Goal: Information Seeking & Learning: Check status

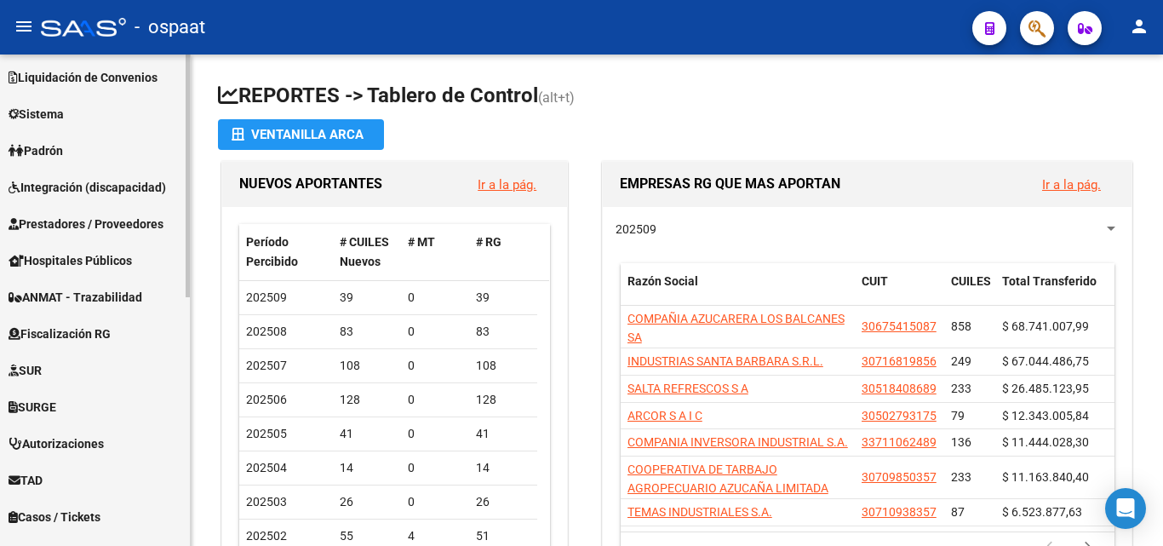
scroll to position [426, 0]
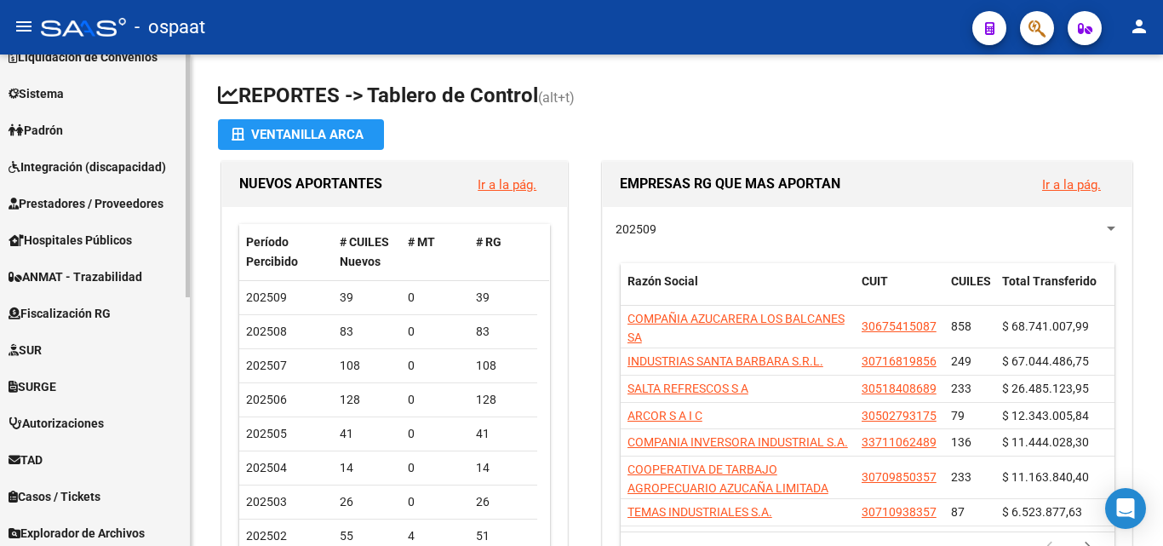
click at [81, 122] on link "Padrón" at bounding box center [95, 130] width 190 height 37
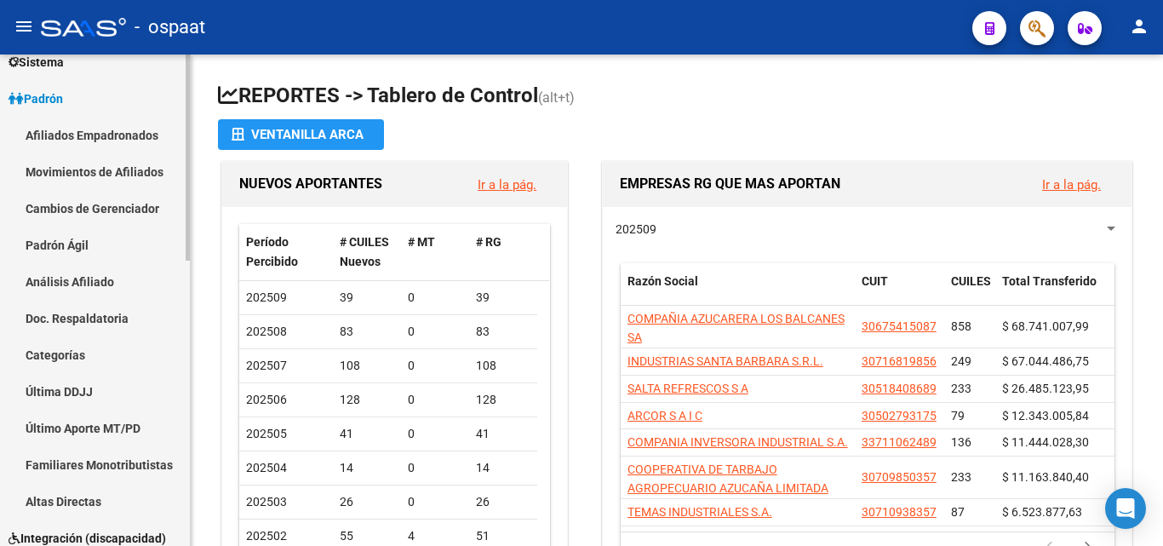
scroll to position [169, 0]
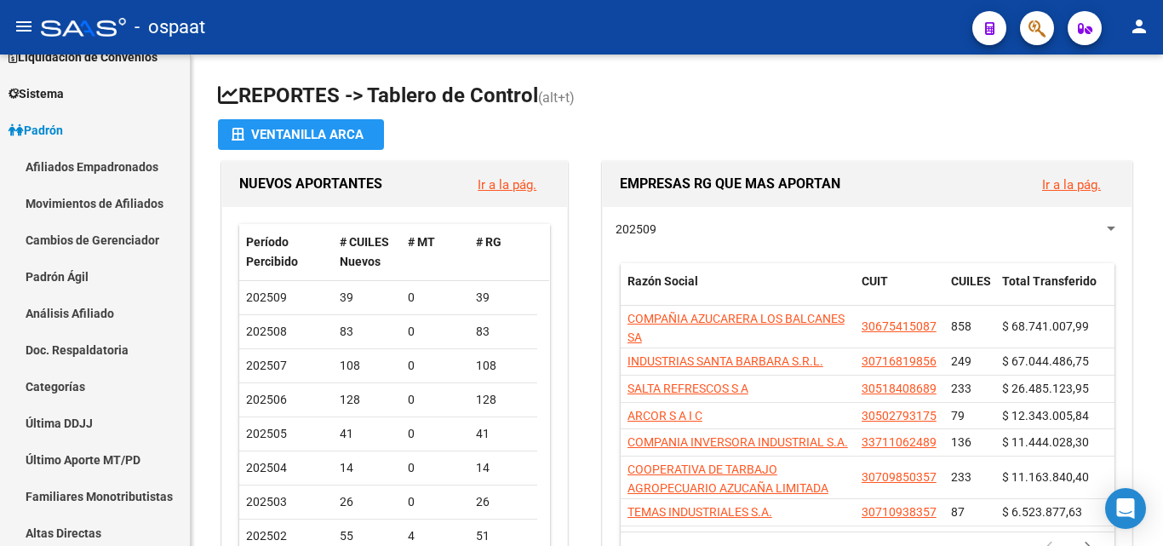
click at [1029, 39] on span "button" at bounding box center [1037, 28] width 17 height 35
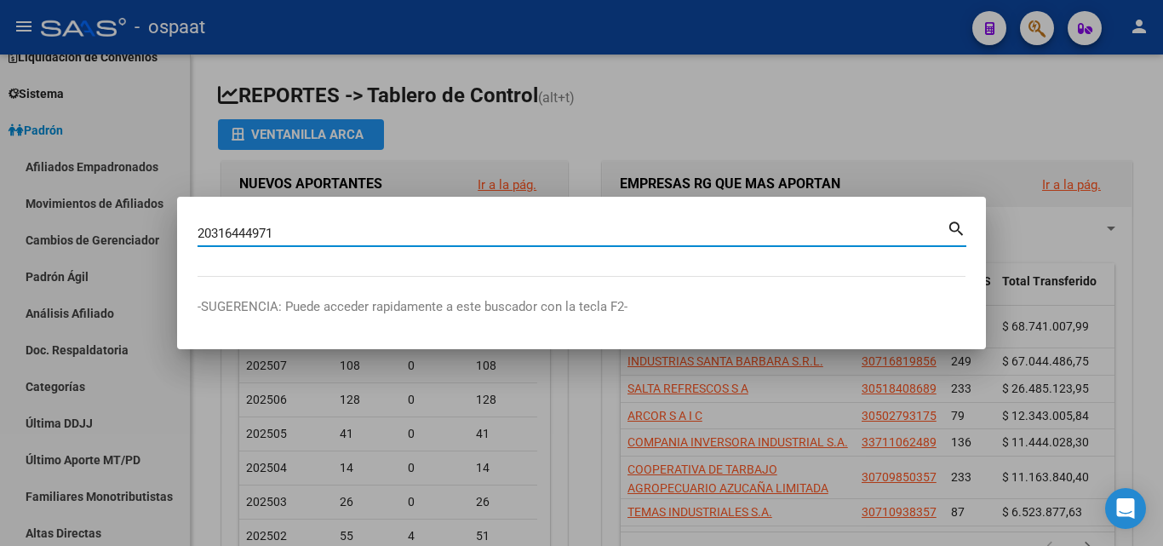
type input "20316444971"
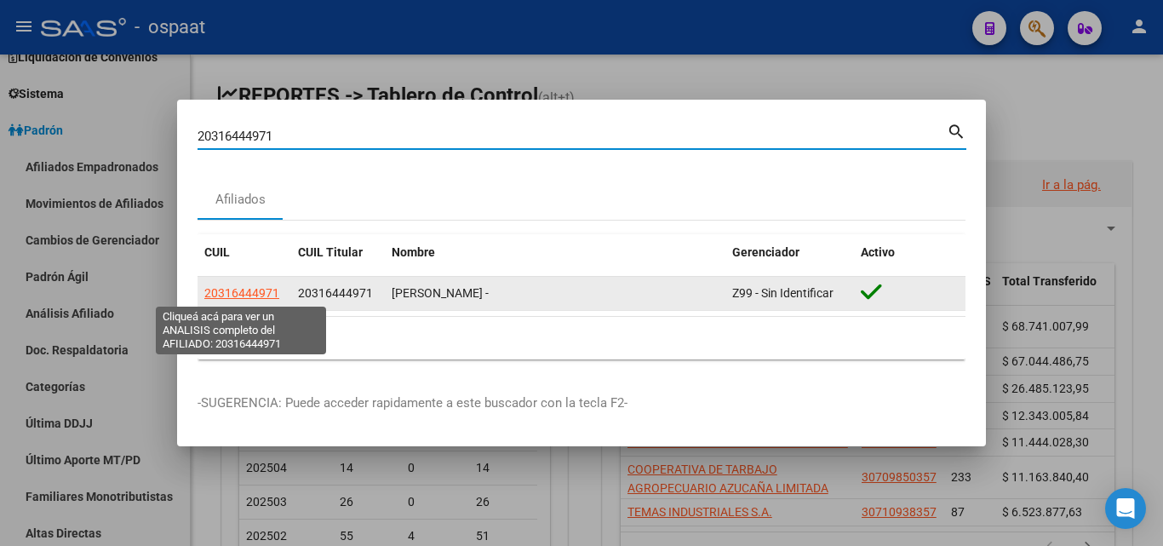
click at [252, 287] on span "20316444971" at bounding box center [241, 293] width 75 height 14
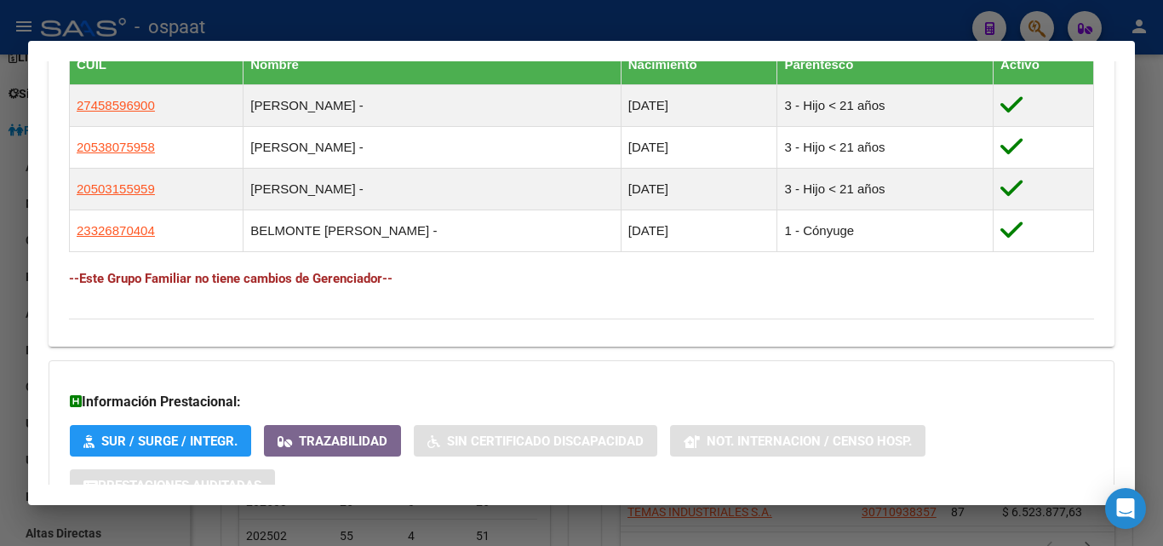
scroll to position [1100, 0]
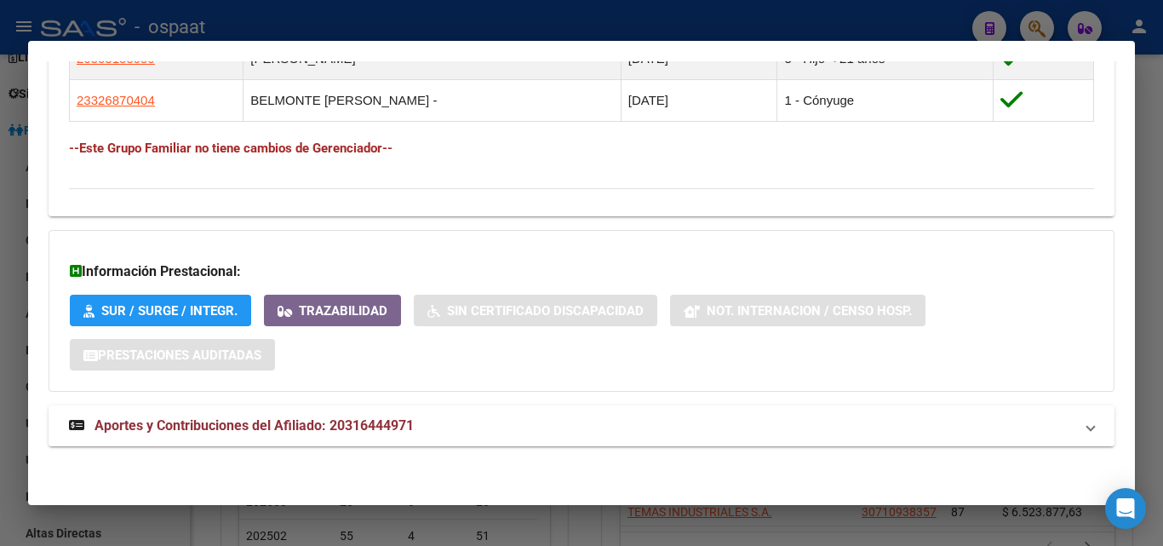
click at [321, 422] on span "Aportes y Contribuciones del Afiliado: 20316444971" at bounding box center [254, 425] width 319 height 16
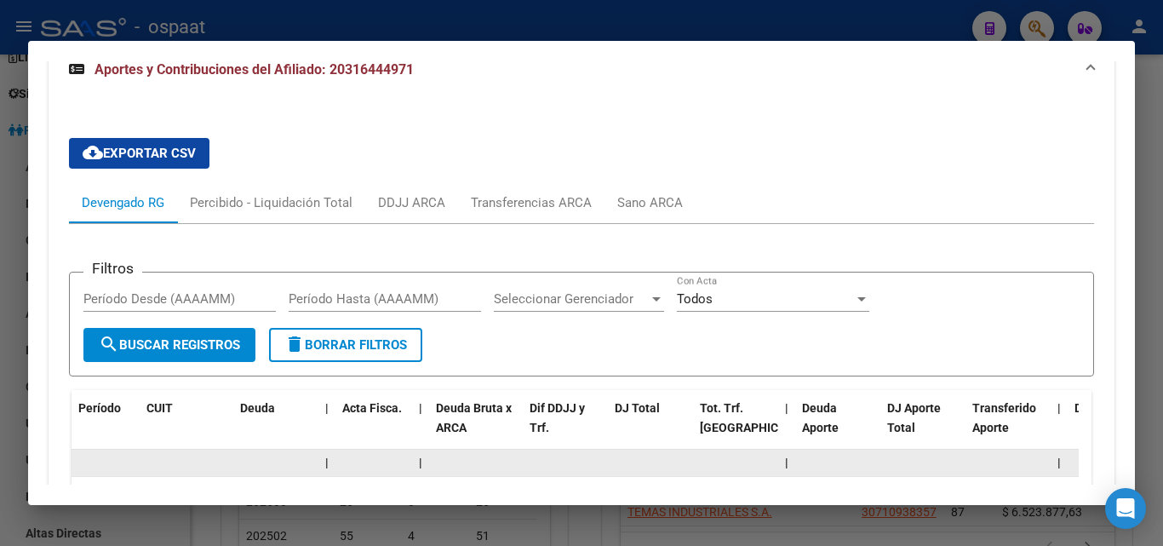
scroll to position [1441, 0]
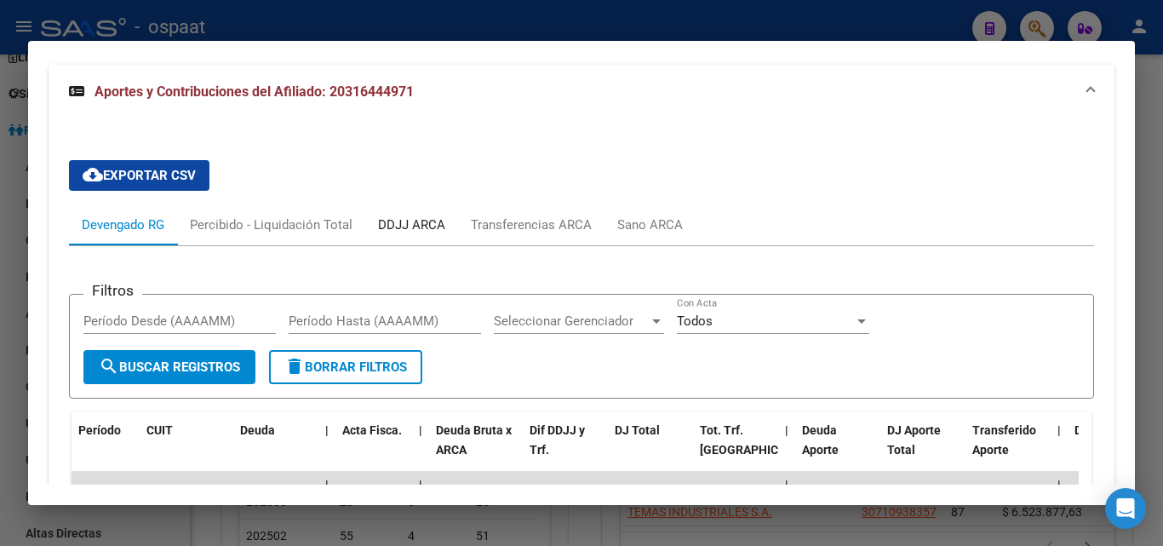
click at [419, 226] on div "DDJJ ARCA" at bounding box center [411, 224] width 67 height 19
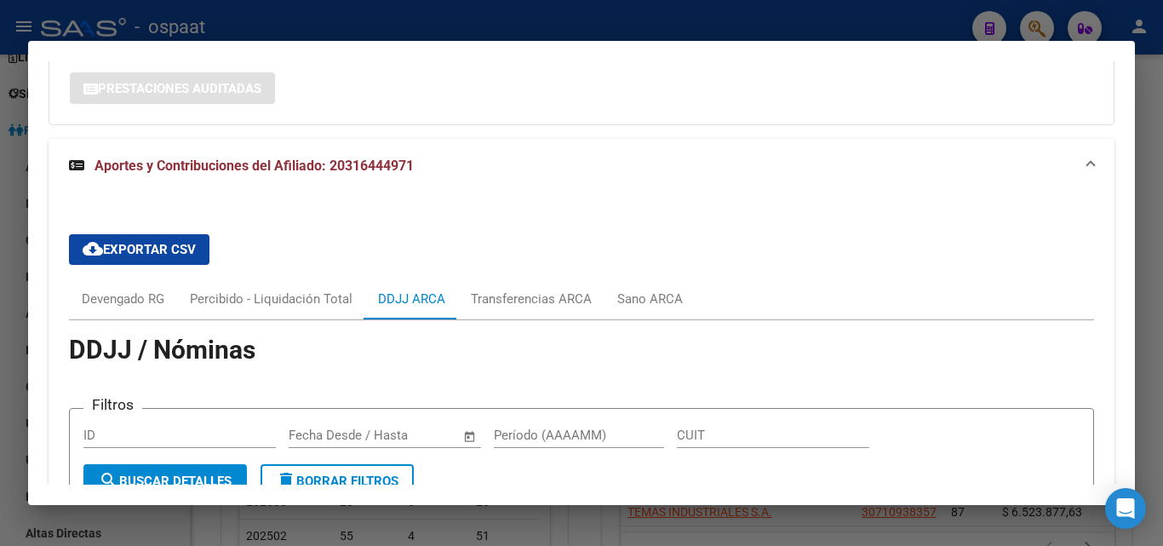
scroll to position [1363, 0]
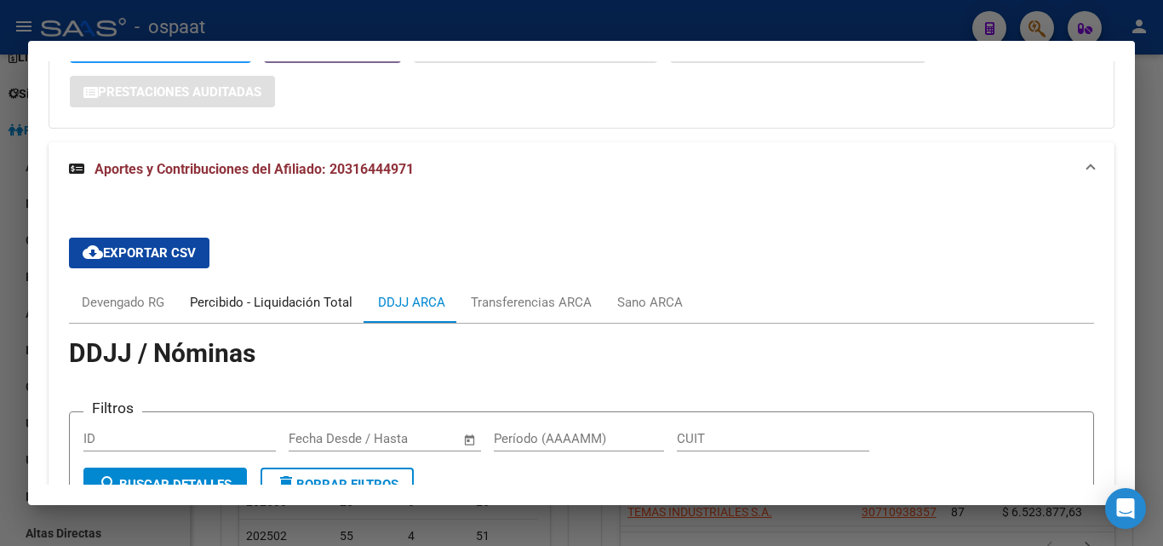
click at [270, 298] on div "Percibido - Liquidación Total" at bounding box center [271, 302] width 163 height 19
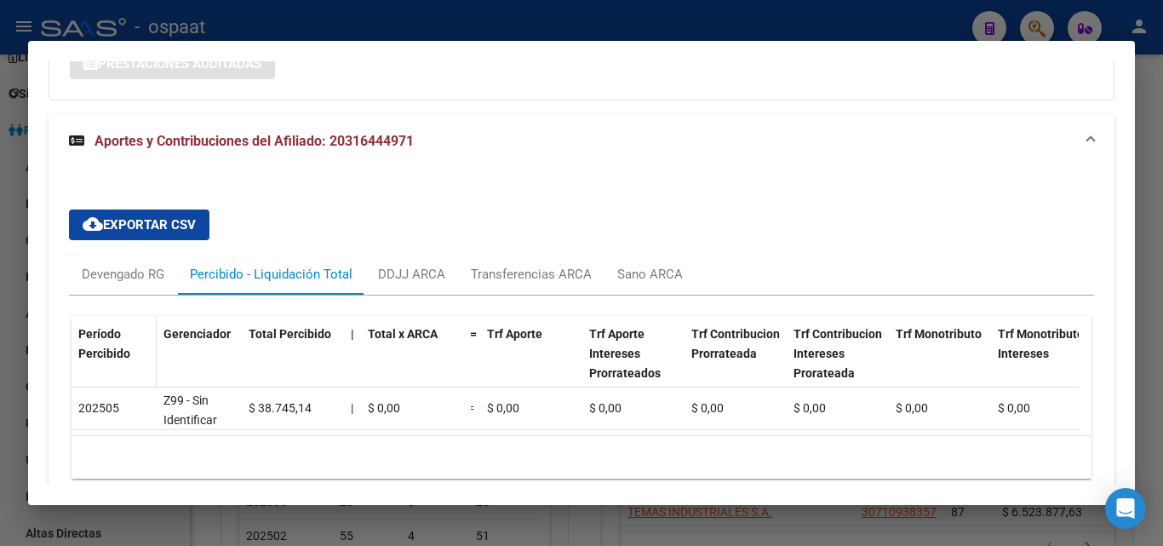
scroll to position [1392, 0]
click at [124, 263] on div "Devengado RG" at bounding box center [123, 273] width 108 height 41
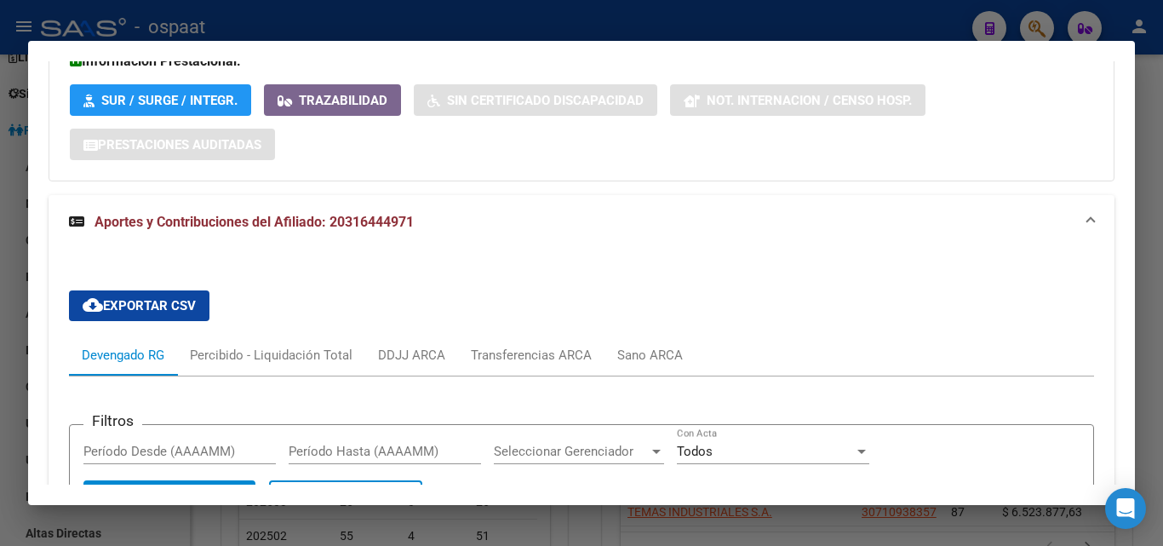
scroll to position [1307, 0]
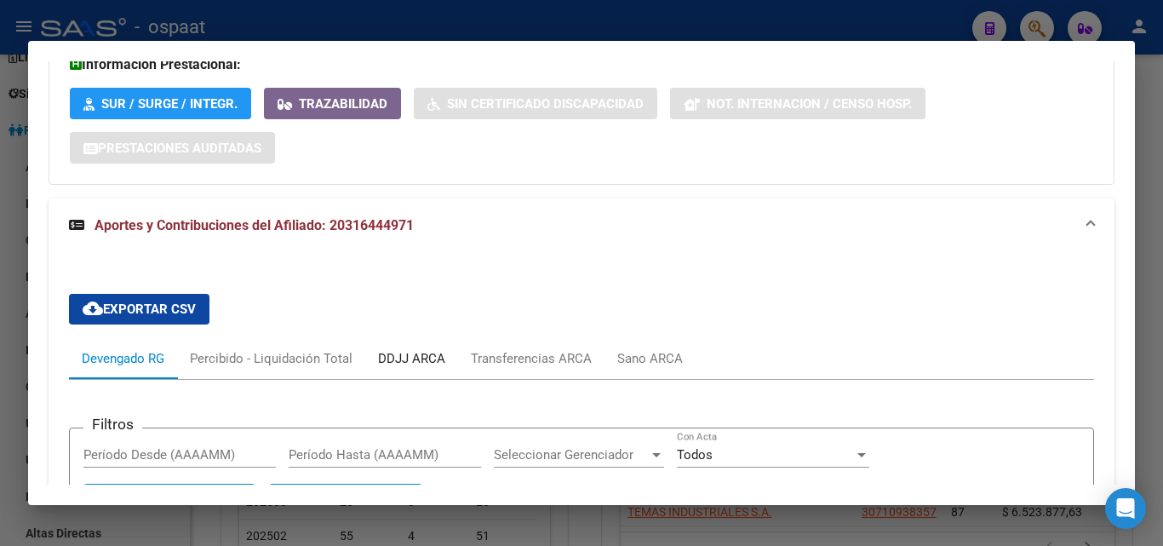
click at [408, 364] on div "DDJJ ARCA" at bounding box center [411, 358] width 67 height 19
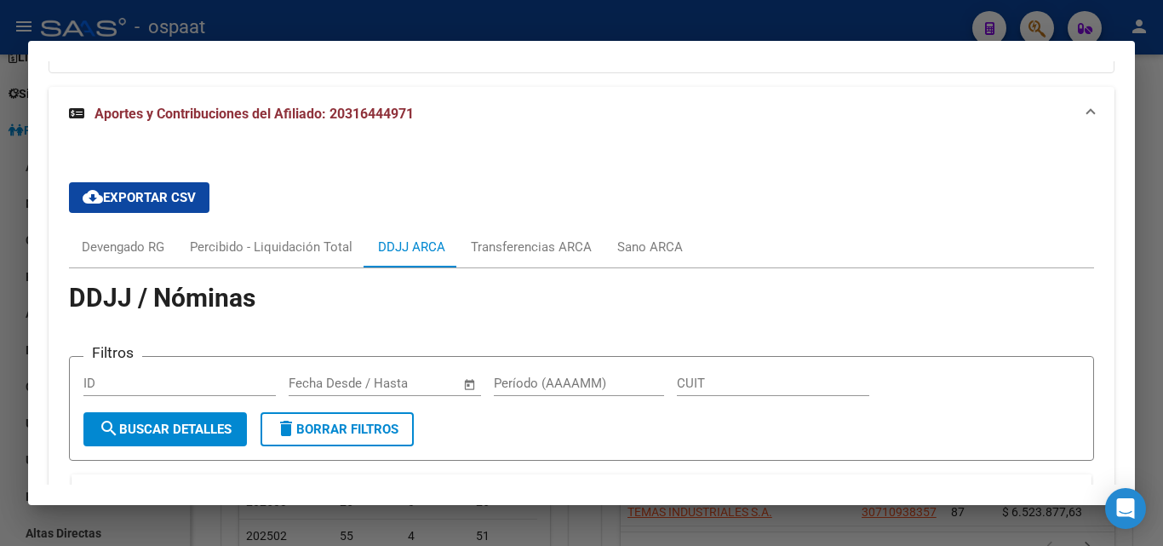
scroll to position [1420, 0]
click at [120, 254] on div "Devengado RG" at bounding box center [123, 246] width 83 height 19
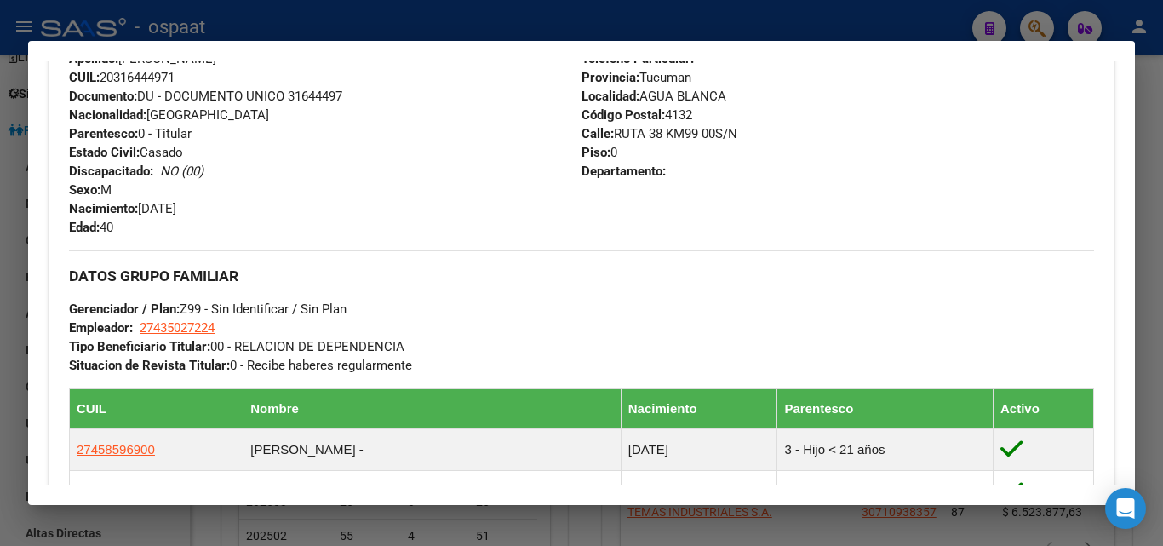
scroll to position [596, 0]
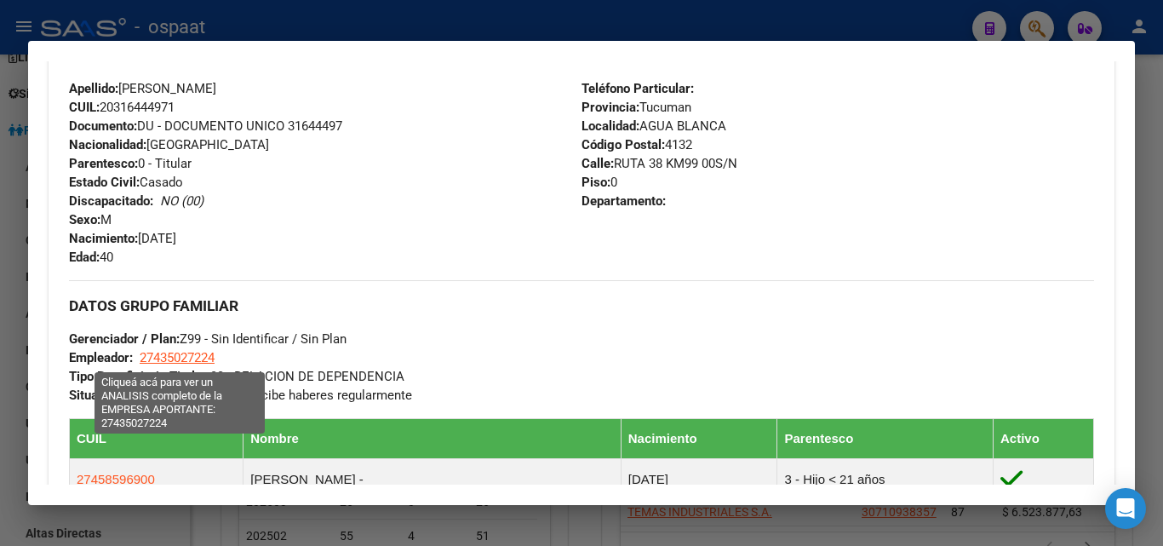
click at [169, 357] on span "27435027224" at bounding box center [177, 357] width 75 height 15
type textarea "27435027224"
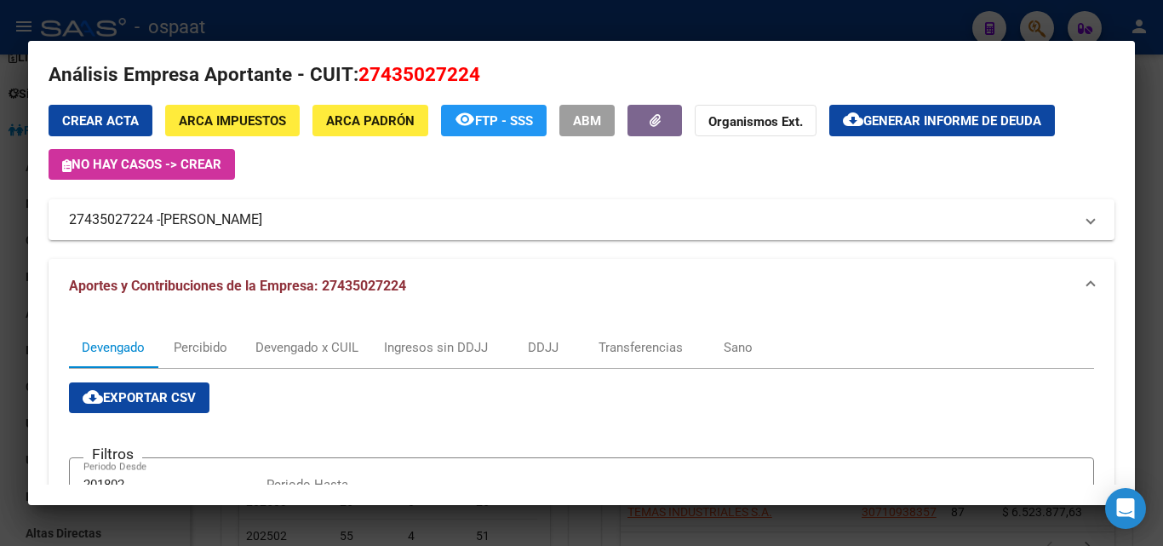
scroll to position [0, 0]
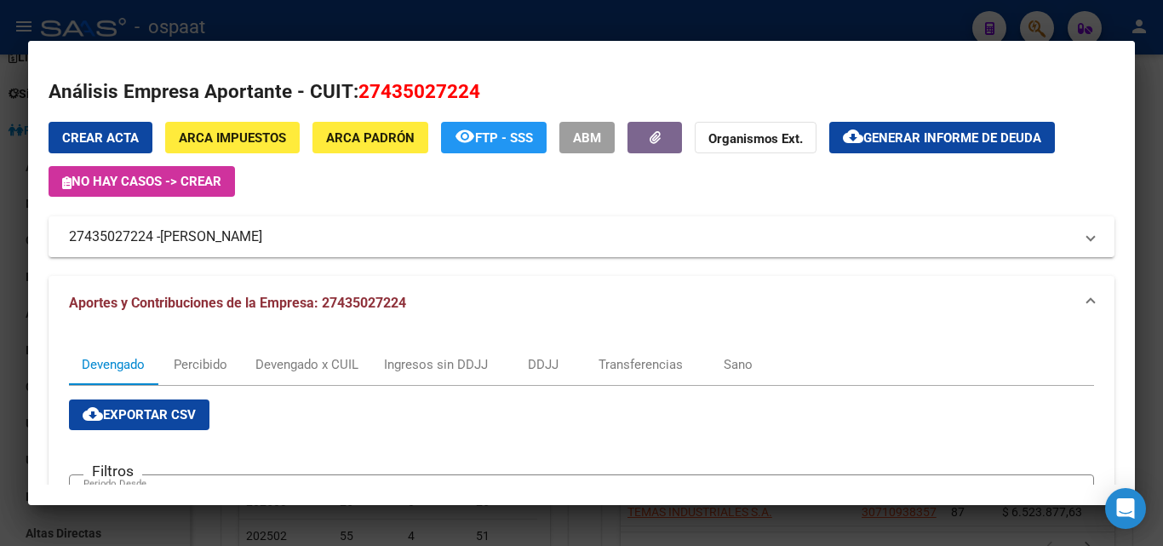
click at [486, 24] on div at bounding box center [581, 273] width 1163 height 546
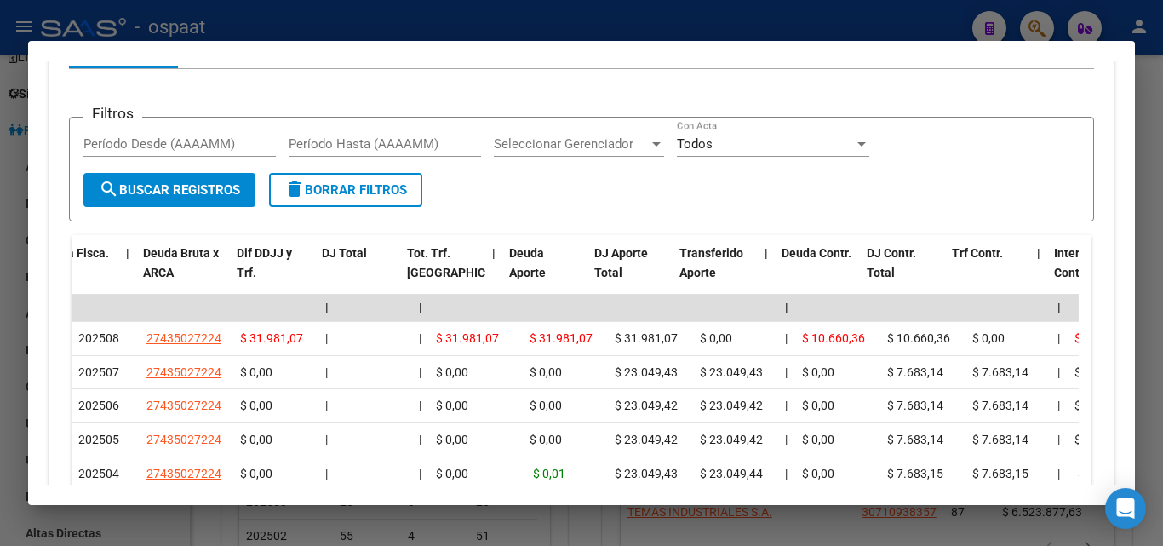
scroll to position [1703, 0]
